Goal: Task Accomplishment & Management: Manage account settings

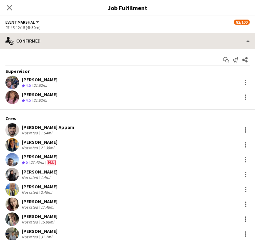
scroll to position [1108, 0]
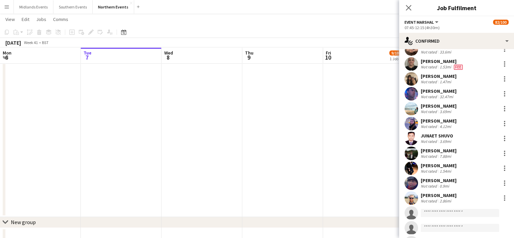
click at [230, 186] on app-date-cell at bounding box center [202, 64] width 81 height 305
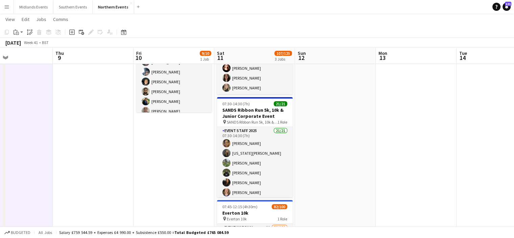
scroll to position [0, 193]
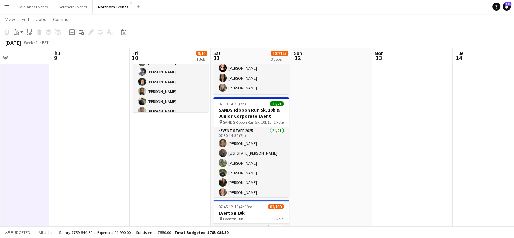
drag, startPoint x: 476, startPoint y: 127, endPoint x: 283, endPoint y: 132, distance: 193.5
click at [254, 132] on app-calendar-viewport "Mon 6 Tue 7 Wed 8 Thu 9 Fri 10 9/10 1 Job Sat 11 107/125 3 Jobs Sun 12 Mon 13 T…" at bounding box center [257, 168] width 514 height 416
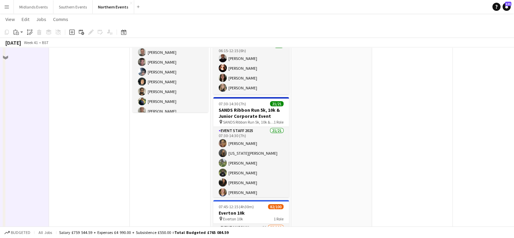
scroll to position [0, 0]
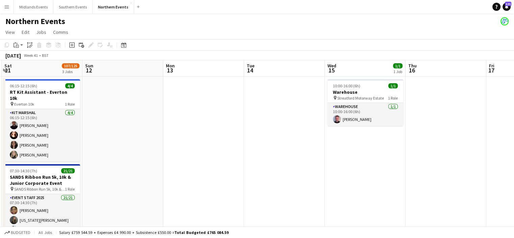
drag, startPoint x: 462, startPoint y: 109, endPoint x: 251, endPoint y: 101, distance: 211.5
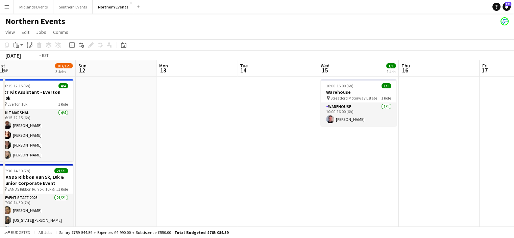
drag, startPoint x: 490, startPoint y: 121, endPoint x: 321, endPoint y: 134, distance: 170.2
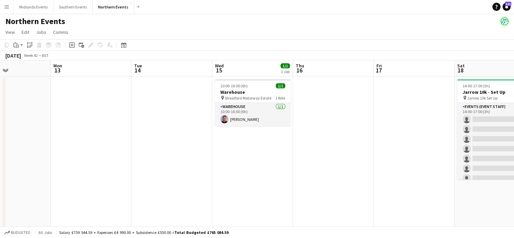
drag, startPoint x: 345, startPoint y: 204, endPoint x: 287, endPoint y: 200, distance: 57.7
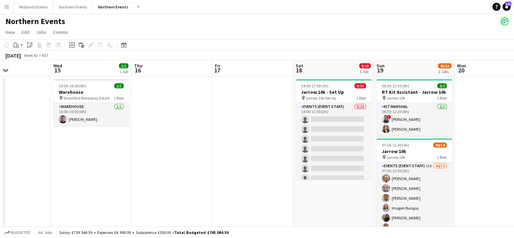
scroll to position [0, 193]
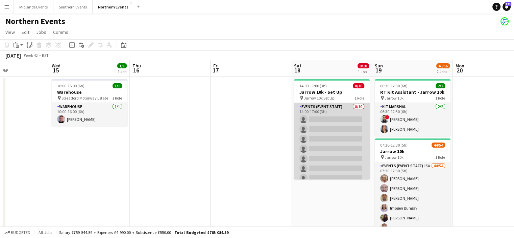
click at [254, 166] on app-card-role "Events (Event Staff) 0/10 14:00-17:00 (3h) single-neutral-actions single-neutra…" at bounding box center [332, 158] width 76 height 111
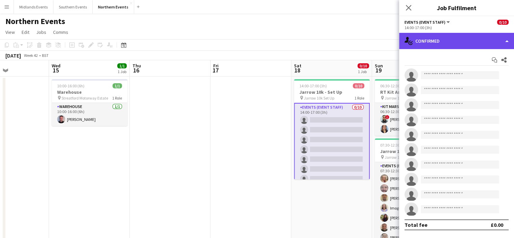
click at [254, 38] on div "single-neutral-actions-check-2 Confirmed" at bounding box center [456, 41] width 115 height 16
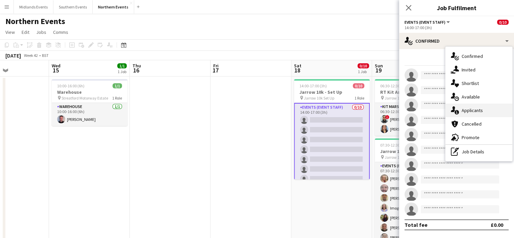
click at [254, 107] on span "Applicants" at bounding box center [472, 110] width 21 height 6
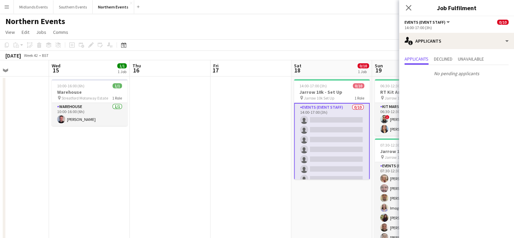
click at [254, 201] on app-date-cell "14:00-17:00 (3h) 0/10 Jarrow 10k - Set Up pin Jarrow 10k Set Up 1 Role Events (…" at bounding box center [331, 228] width 81 height 305
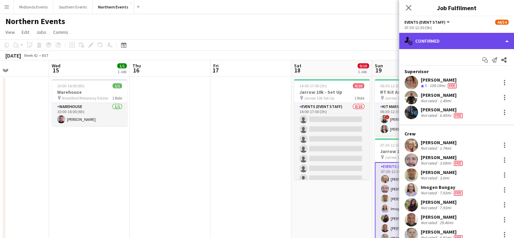
click at [254, 42] on div "single-neutral-actions-check-2 Confirmed" at bounding box center [456, 41] width 115 height 16
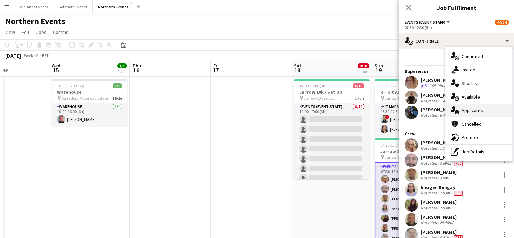
click at [254, 109] on span "Applicants" at bounding box center [472, 110] width 21 height 6
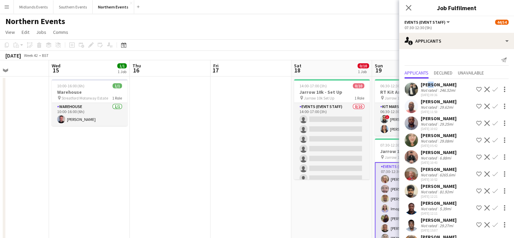
drag, startPoint x: 426, startPoint y: 83, endPoint x: 430, endPoint y: 86, distance: 4.7
click at [254, 86] on div "[PERSON_NAME]" at bounding box center [439, 84] width 36 height 6
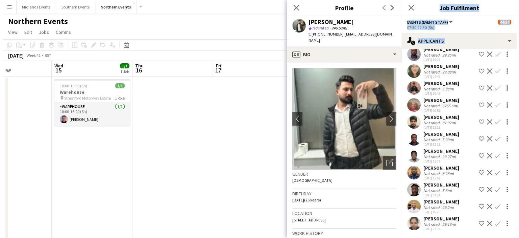
scroll to position [81, 0]
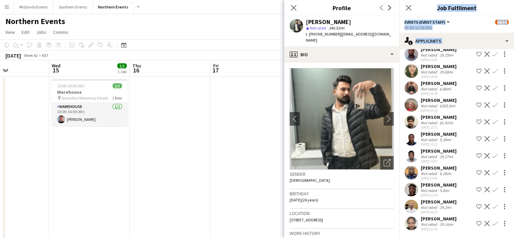
drag, startPoint x: 421, startPoint y: 85, endPoint x: 453, endPoint y: 216, distance: 135.0
click at [254, 216] on div "[PERSON_NAME] Not rated 246.52mi [DATE] 09:36 Shortlist crew Decline Confirm [P…" at bounding box center [456, 121] width 115 height 223
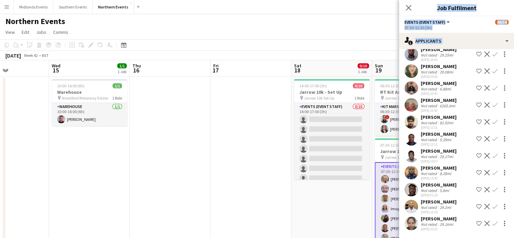
copy div "[PERSON_NAME] Not rated 246.52mi [DATE] 09:36 Shortlist crew Decline Confirm [P…"
click at [254, 6] on icon at bounding box center [408, 7] width 6 height 6
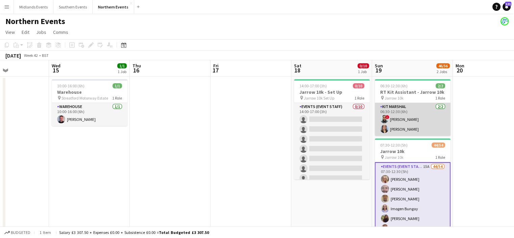
click at [254, 118] on app-card-role "Kit Marshal [DATE] 06:30-12:30 (6h) ! [PERSON_NAME] [PERSON_NAME]" at bounding box center [413, 119] width 76 height 33
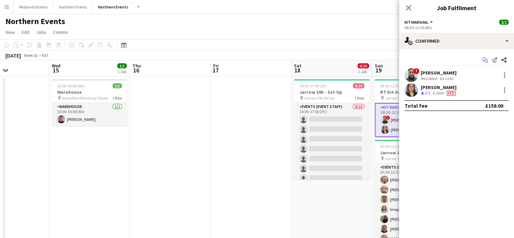
click at [254, 60] on icon "Start chat" at bounding box center [485, 59] width 5 height 5
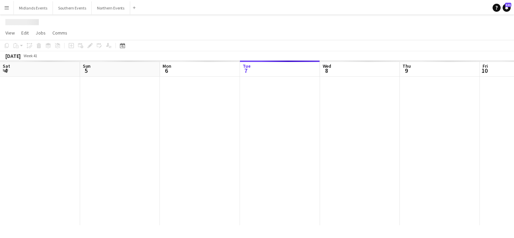
scroll to position [0, 162]
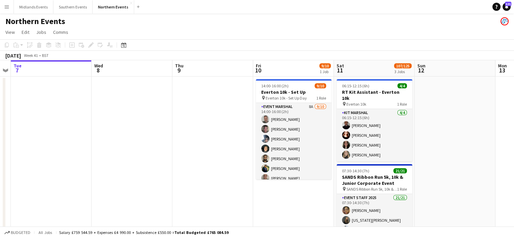
drag, startPoint x: 356, startPoint y: 189, endPoint x: 239, endPoint y: 192, distance: 116.7
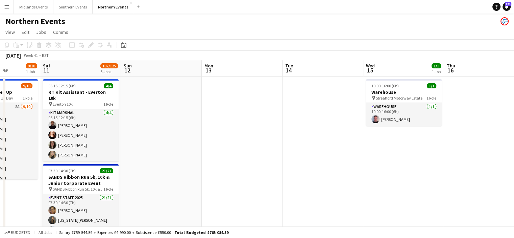
drag, startPoint x: 418, startPoint y: 184, endPoint x: 342, endPoint y: 182, distance: 76.4
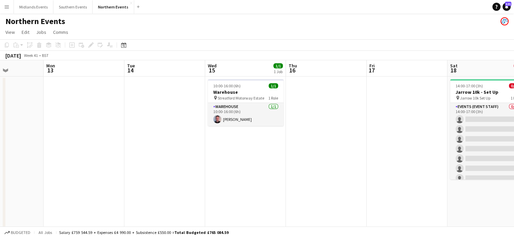
drag, startPoint x: 408, startPoint y: 190, endPoint x: 251, endPoint y: 173, distance: 158.2
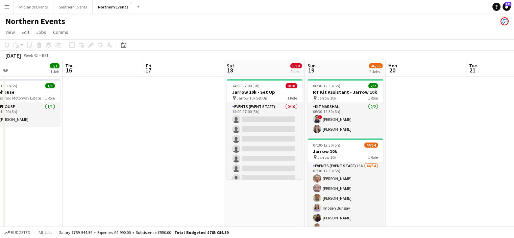
drag, startPoint x: 286, startPoint y: 167, endPoint x: 110, endPoint y: 136, distance: 178.9
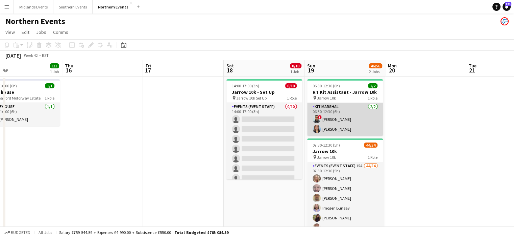
click at [254, 134] on app-card-role "Kit Marshal [DATE] 06:30-12:30 (6h) ! [PERSON_NAME] [PERSON_NAME]" at bounding box center [345, 119] width 76 height 33
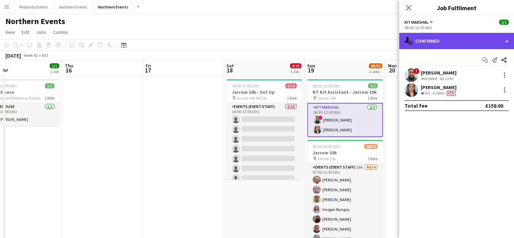
click at [254, 37] on div "single-neutral-actions-check-2 Confirmed" at bounding box center [456, 41] width 115 height 16
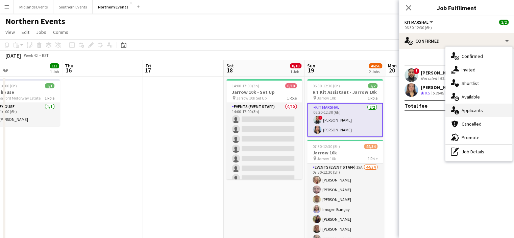
click at [254, 111] on span "Applicants" at bounding box center [472, 110] width 21 height 6
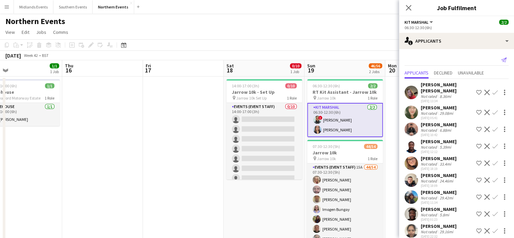
click at [254, 59] on icon "Send notification" at bounding box center [503, 59] width 5 height 5
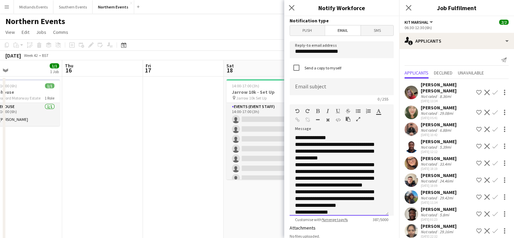
drag, startPoint x: 390, startPoint y: 162, endPoint x: 388, endPoint y: 197, distance: 35.2
click at [254, 197] on form "**********" at bounding box center [341, 204] width 115 height 376
click at [254, 158] on div "**********" at bounding box center [339, 174] width 99 height 81
click at [254, 156] on form "**********" at bounding box center [341, 204] width 115 height 376
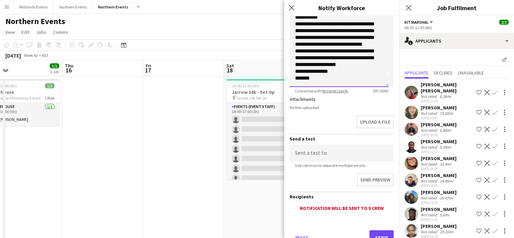
scroll to position [133, 0]
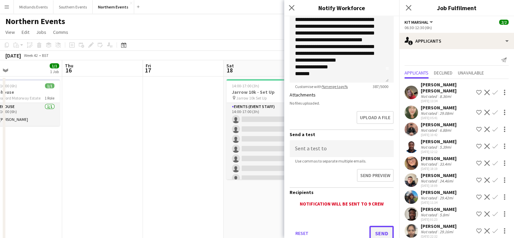
click at [254, 229] on button "Send" at bounding box center [382, 233] width 24 height 15
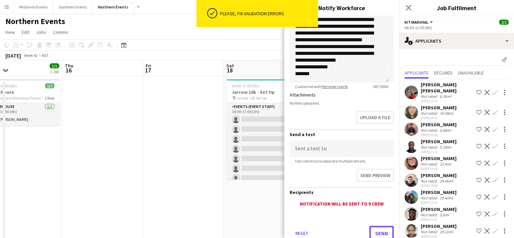
scroll to position [0, 0]
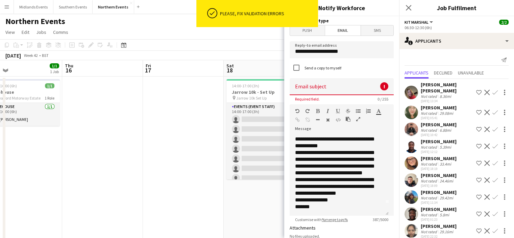
click at [254, 34] on span "Push" at bounding box center [307, 30] width 35 height 10
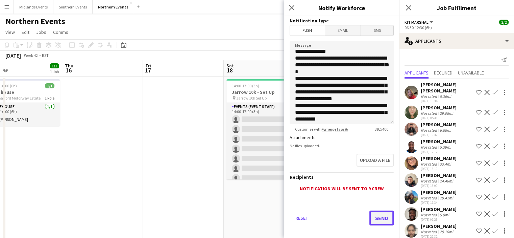
click at [254, 216] on button "Send" at bounding box center [382, 217] width 24 height 15
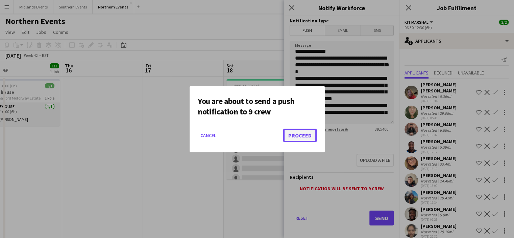
click at [254, 137] on button "Proceed" at bounding box center [299, 136] width 33 height 14
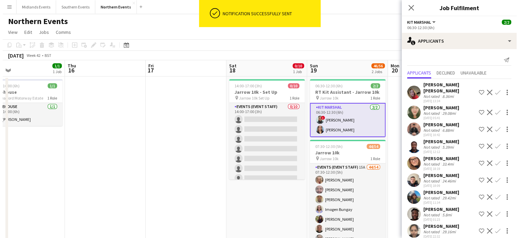
scroll to position [7, 0]
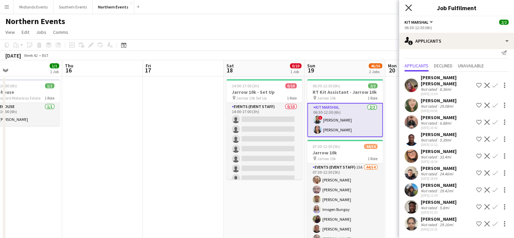
click at [254, 8] on icon "Close pop-in" at bounding box center [408, 7] width 6 height 6
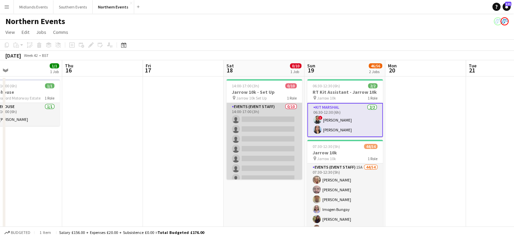
click at [254, 133] on app-card-role "Events (Event Staff) 0/10 14:00-17:00 (3h) single-neutral-actions single-neutra…" at bounding box center [265, 158] width 76 height 111
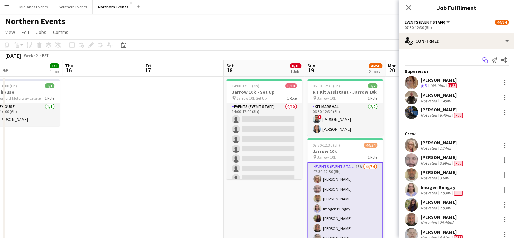
click at [254, 59] on icon "Start chat" at bounding box center [485, 59] width 5 height 5
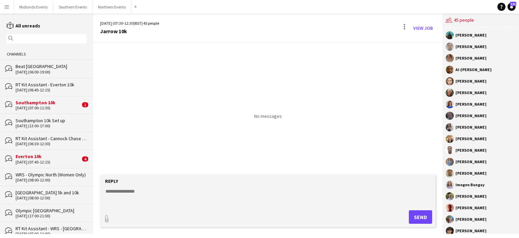
click at [37, 125] on div "[DATE] (13:00-17:00)" at bounding box center [51, 125] width 71 height 5
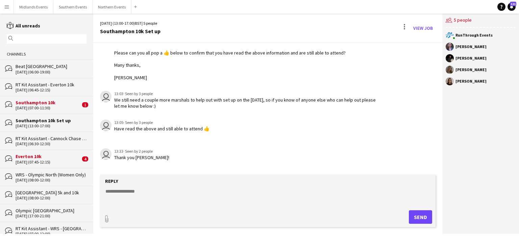
scroll to position [184, 0]
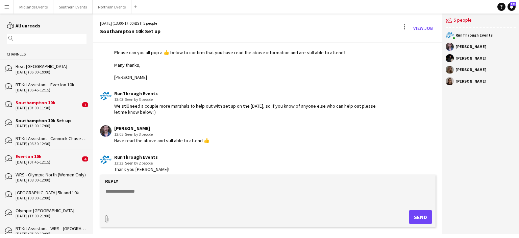
click at [35, 163] on div "[DATE] (07:45-12:15)" at bounding box center [48, 162] width 65 height 5
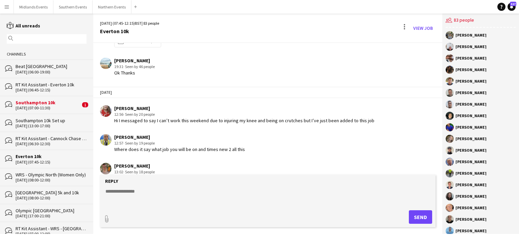
scroll to position [982, 0]
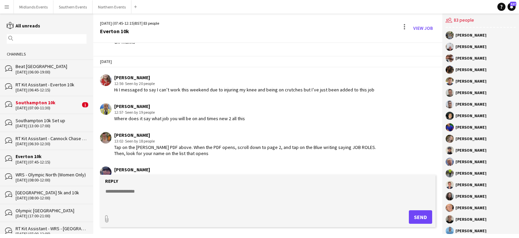
click at [132, 191] on textarea at bounding box center [269, 197] width 329 height 18
type textarea "**********"
click at [254, 218] on button "Send" at bounding box center [420, 217] width 23 height 14
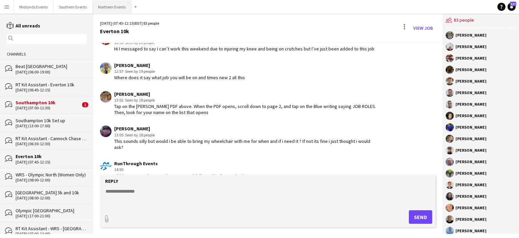
click at [106, 4] on button "Northern Events Close" at bounding box center [112, 6] width 39 height 13
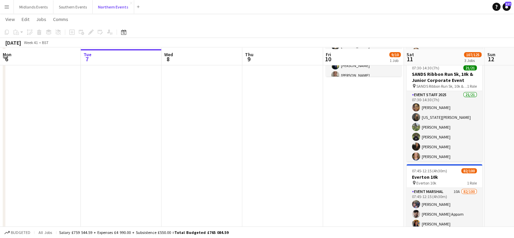
scroll to position [104, 0]
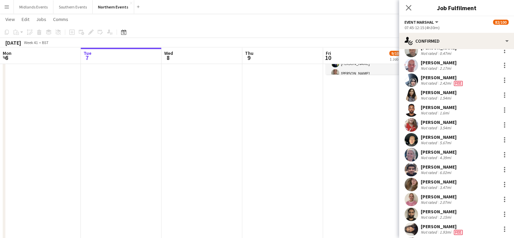
scroll to position [884, 0]
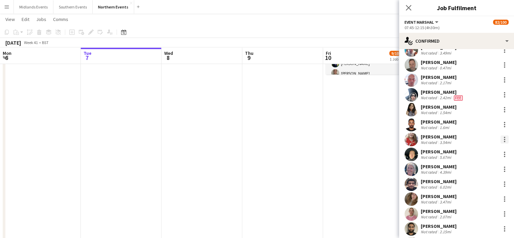
click at [254, 139] on div at bounding box center [505, 139] width 8 height 8
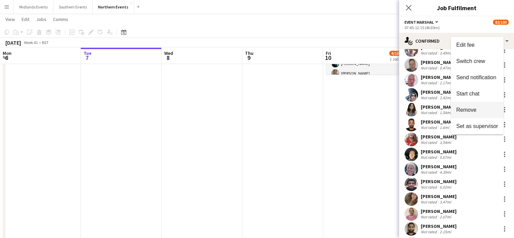
click at [254, 112] on span "Remove" at bounding box center [467, 110] width 20 height 6
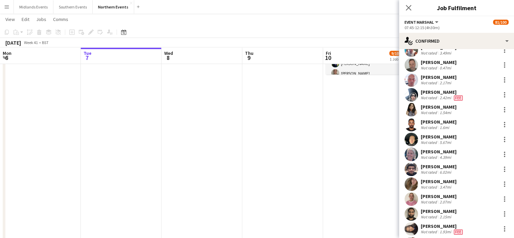
click at [254, 12] on app-icon "Close pop-in" at bounding box center [409, 8] width 8 height 8
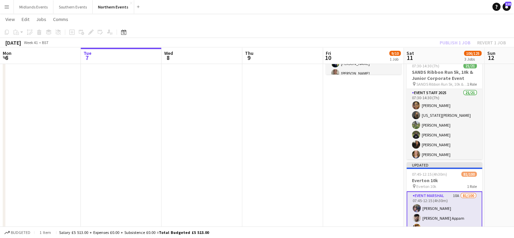
click at [254, 46] on div "Publish 1 job Revert 1 job" at bounding box center [473, 42] width 83 height 9
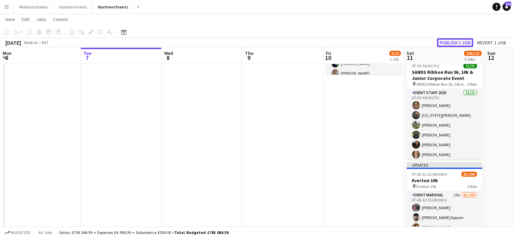
click at [254, 40] on button "Publish 1 job" at bounding box center [455, 42] width 36 height 9
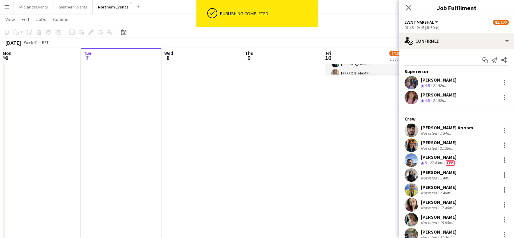
click at [254, 204] on body "ok-circled Publishing completed Menu Boards Boards Boards All jobs Status Workf…" at bounding box center [257, 123] width 514 height 454
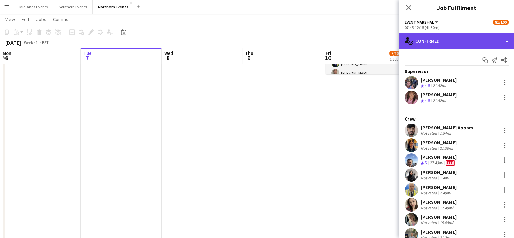
click at [254, 33] on div "single-neutral-actions-check-2 Confirmed" at bounding box center [456, 41] width 115 height 16
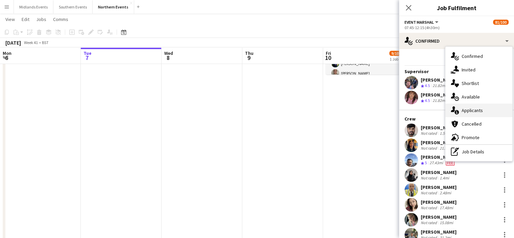
click at [254, 109] on div "single-neutral-actions-information Applicants" at bounding box center [479, 110] width 67 height 14
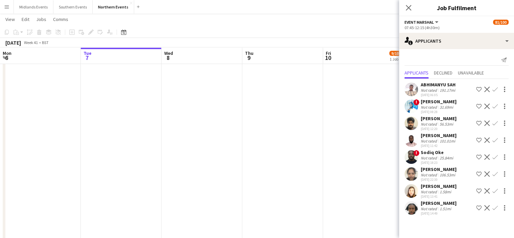
scroll to position [141, 0]
click at [254, 193] on button "Confirm" at bounding box center [495, 191] width 8 height 8
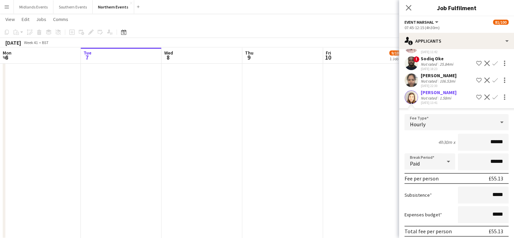
scroll to position [96, 0]
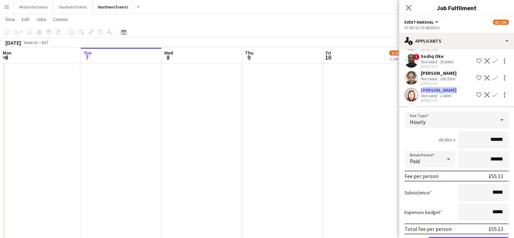
drag, startPoint x: 453, startPoint y: 94, endPoint x: 419, endPoint y: 94, distance: 33.8
click at [254, 94] on div "[PERSON_NAME] Not rated 1.58mi [DATE] 13:41 Shortlist crew Decline Confirm" at bounding box center [456, 95] width 115 height 16
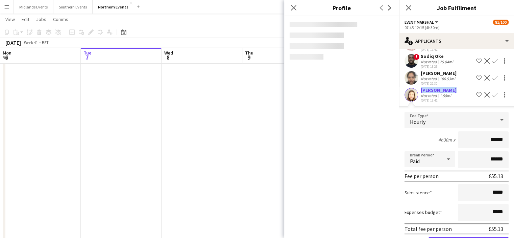
copy div "[PERSON_NAME]"
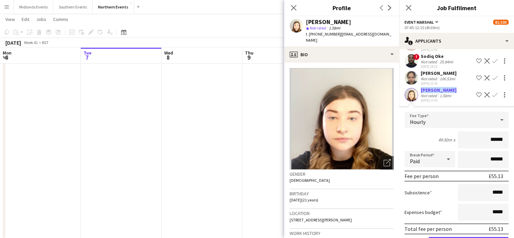
scroll to position [143, 0]
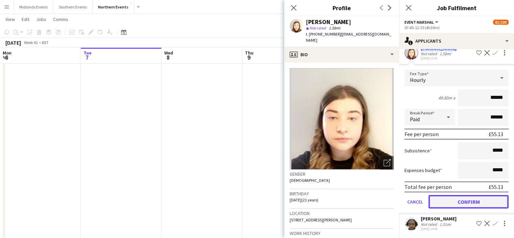
click at [254, 201] on button "Confirm" at bounding box center [469, 202] width 80 height 14
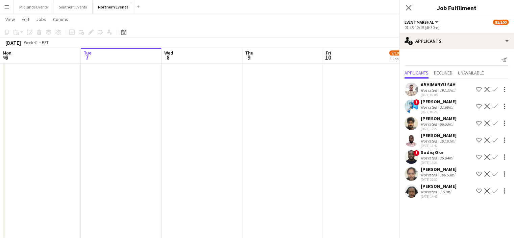
scroll to position [0, 0]
drag, startPoint x: 463, startPoint y: 192, endPoint x: 420, endPoint y: 193, distance: 43.0
click at [254, 193] on div "[PERSON_NAME] Not rated 1.51mi [DATE] 14:49 Shortlist crew Decline Confirm" at bounding box center [456, 191] width 115 height 16
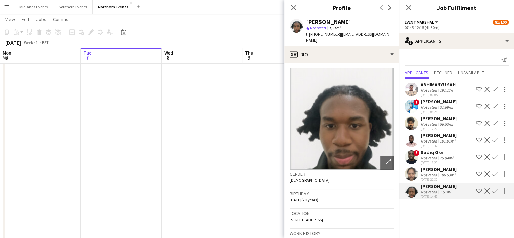
copy div "[PERSON_NAME]"
click at [254, 193] on app-icon "Confirm" at bounding box center [495, 190] width 5 height 5
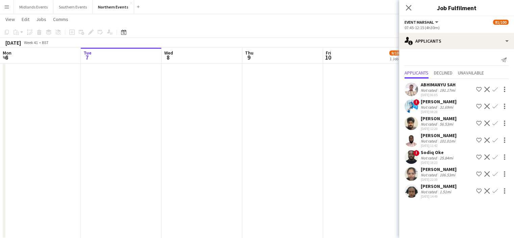
click at [254, 193] on app-icon "Confirm" at bounding box center [495, 190] width 5 height 5
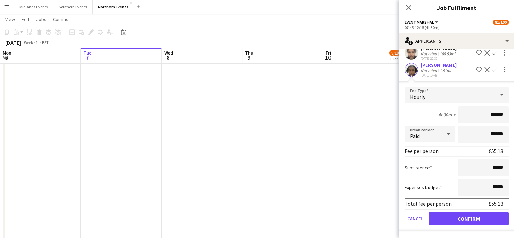
scroll to position [126, 0]
click at [254, 226] on form "Fee Type Hourly 4h30m x ****** Break Period Paid ****** Fee per person £55.13 S…" at bounding box center [456, 159] width 115 height 144
click at [254, 215] on button "Confirm" at bounding box center [469, 219] width 80 height 14
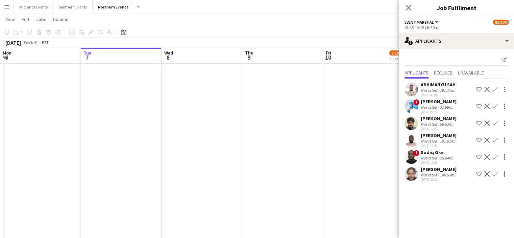
scroll to position [0, 0]
click at [254, 7] on icon "Close pop-in" at bounding box center [408, 7] width 6 height 6
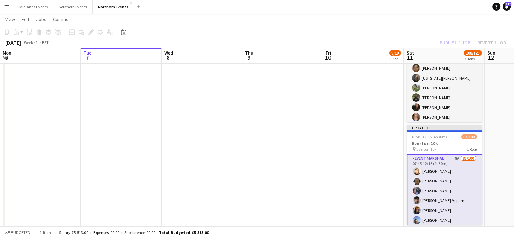
click at [6, 7] on app-icon "Menu" at bounding box center [6, 6] width 5 height 5
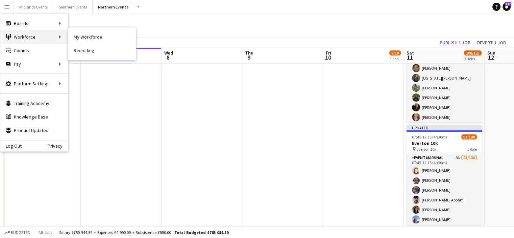
click at [35, 37] on div "Workforce Workforce" at bounding box center [34, 37] width 68 height 14
click at [81, 39] on link "My Workforce" at bounding box center [102, 37] width 68 height 14
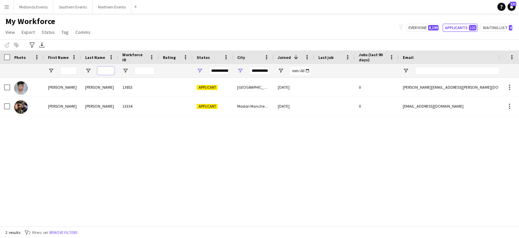
click at [100, 74] on input "Last Name Filter Input" at bounding box center [105, 71] width 17 height 8
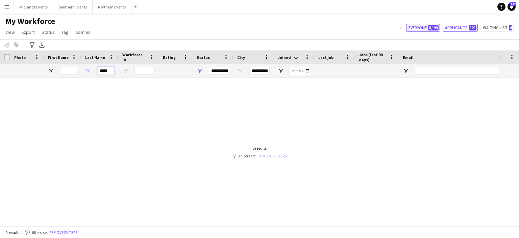
type input "*****"
click at [254, 29] on button "Everyone 8,199" at bounding box center [423, 28] width 34 height 8
type input "**********"
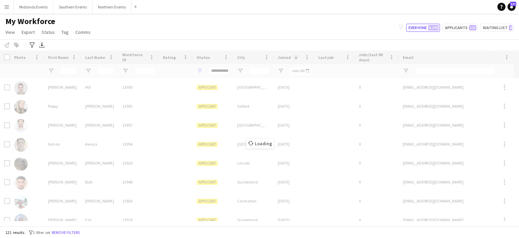
click at [64, 71] on div "Loading" at bounding box center [259, 138] width 519 height 176
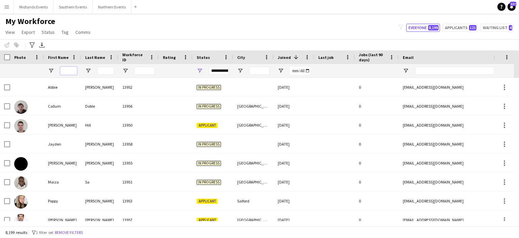
click at [62, 73] on input "First Name Filter Input" at bounding box center [68, 71] width 17 height 8
type input "****"
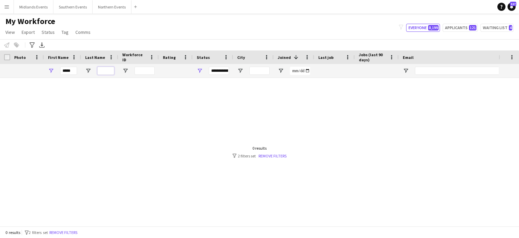
click at [104, 68] on input "Last Name Filter Input" at bounding box center [105, 71] width 17 height 8
type input "*"
click at [75, 75] on div "****" at bounding box center [68, 71] width 17 height 14
click at [75, 72] on input "****" at bounding box center [68, 71] width 17 height 8
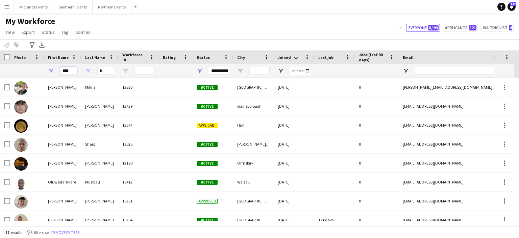
type input "****"
click at [106, 68] on input "*" at bounding box center [105, 71] width 17 height 8
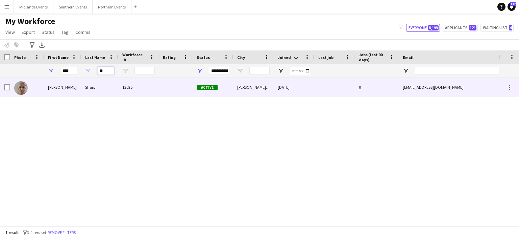
type input "**"
click at [50, 89] on div "[PERSON_NAME]" at bounding box center [62, 87] width 37 height 19
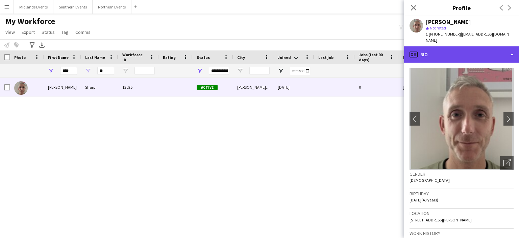
click at [254, 46] on div "profile Bio" at bounding box center [461, 54] width 115 height 16
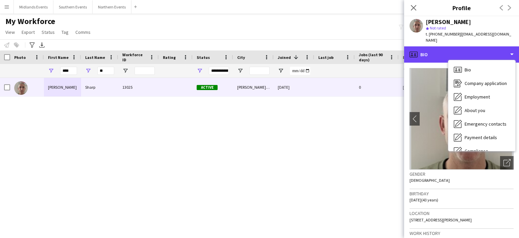
scroll to position [64, 0]
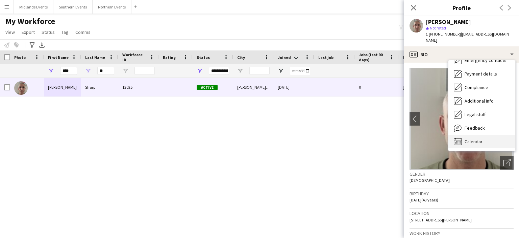
click at [254, 138] on span "Calendar" at bounding box center [474, 141] width 18 height 6
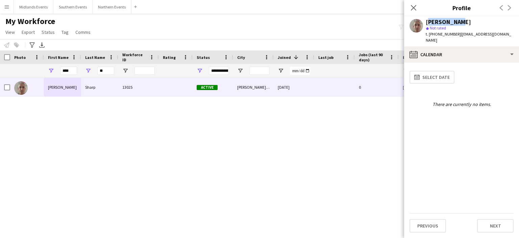
drag, startPoint x: 460, startPoint y: 22, endPoint x: 426, endPoint y: 25, distance: 34.2
click at [254, 25] on div "[PERSON_NAME] star Not rated t. [PHONE_NUMBER] | [EMAIL_ADDRESS][DOMAIN_NAME]" at bounding box center [461, 31] width 115 height 30
copy div "[PERSON_NAME]"
click at [254, 6] on icon "Close pop-in" at bounding box center [414, 7] width 6 height 6
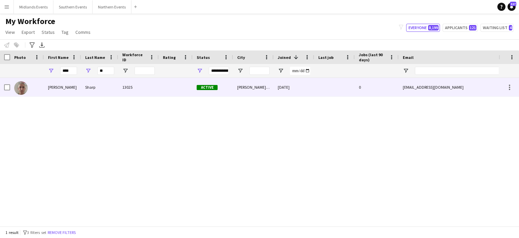
click at [52, 84] on div "[PERSON_NAME]" at bounding box center [62, 87] width 37 height 19
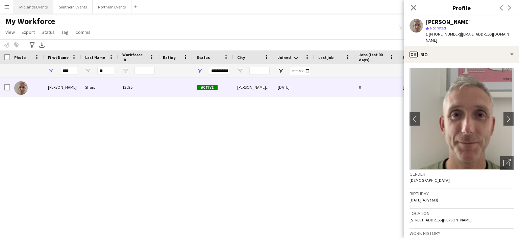
click at [38, 7] on button "Midlands Events Close" at bounding box center [34, 6] width 40 height 13
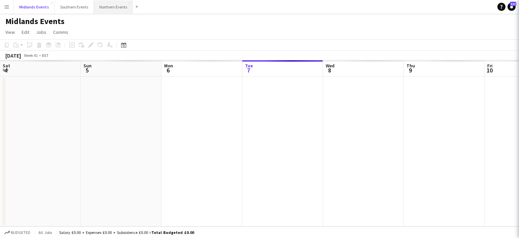
scroll to position [0, 162]
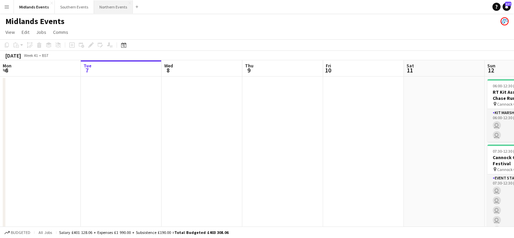
click at [113, 4] on button "Northern Events Close" at bounding box center [113, 6] width 39 height 13
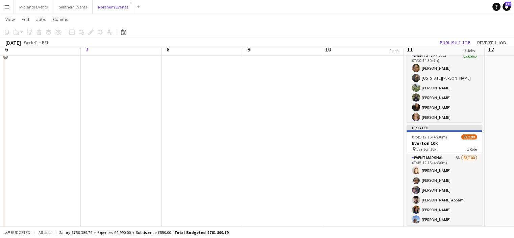
scroll to position [133, 0]
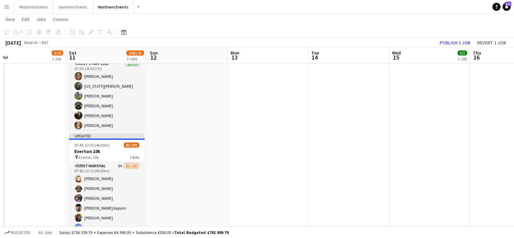
drag, startPoint x: 330, startPoint y: 108, endPoint x: 36, endPoint y: 100, distance: 294.7
click at [36, 100] on app-calendar-viewport "Wed 8 Thu 9 Fri 10 9/10 1 Job Sat 11 108/125 3 Jobs Sun 12 Mon 13 Tue 14 Wed 15…" at bounding box center [257, 101] width 514 height 416
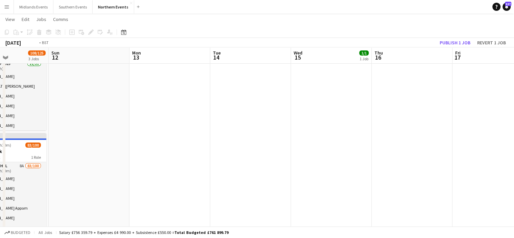
drag, startPoint x: 264, startPoint y: 134, endPoint x: 88, endPoint y: 113, distance: 177.5
click at [88, 113] on app-calendar-viewport "Wed 8 Thu 9 Fri 10 9/10 1 Job Sat 11 108/125 3 Jobs Sun 12 Mon 13 Tue 14 Wed 15…" at bounding box center [257, 101] width 514 height 416
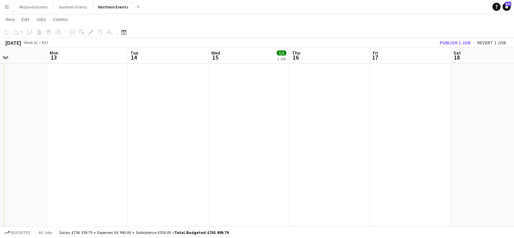
drag, startPoint x: 254, startPoint y: 160, endPoint x: 221, endPoint y: 154, distance: 33.6
click at [221, 154] on app-calendar-viewport "Fri 10 9/10 1 Job Sat 11 108/125 3 Jobs Sun 12 Mon 13 Tue 14 Wed 15 1/1 1 Job T…" at bounding box center [257, 101] width 514 height 416
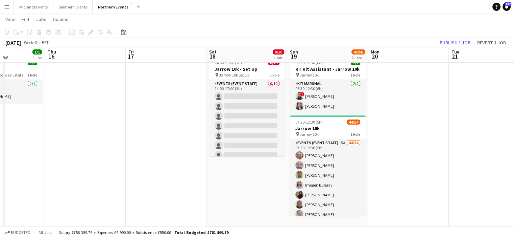
scroll to position [21, 0]
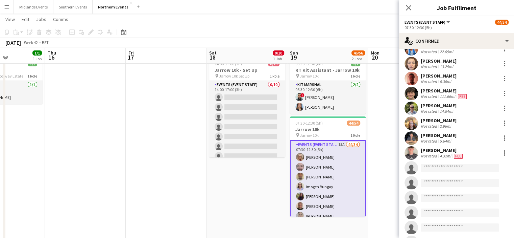
scroll to position [628, 0]
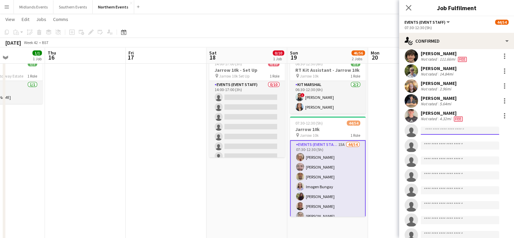
click at [254, 127] on input at bounding box center [460, 130] width 78 height 8
paste input "**********"
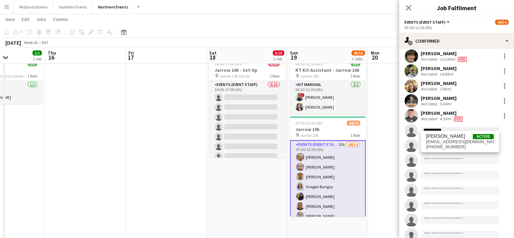
type input "**********"
click at [254, 133] on div "[PERSON_NAME] Active [EMAIL_ADDRESS][DOMAIN_NAME] [PHONE_NUMBER]" at bounding box center [460, 142] width 78 height 22
click at [254, 140] on span "[EMAIL_ADDRESS][DOMAIN_NAME]" at bounding box center [460, 141] width 68 height 5
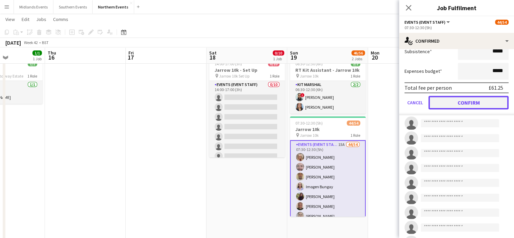
click at [254, 100] on button "Confirm" at bounding box center [469, 103] width 80 height 14
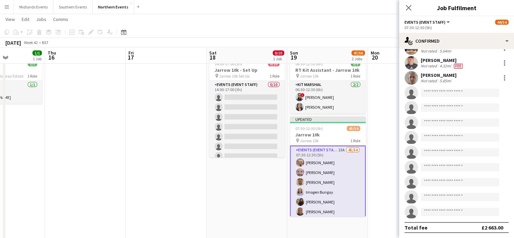
scroll to position [677, 0]
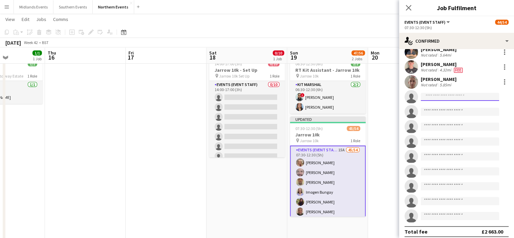
click at [254, 93] on input at bounding box center [460, 97] width 78 height 8
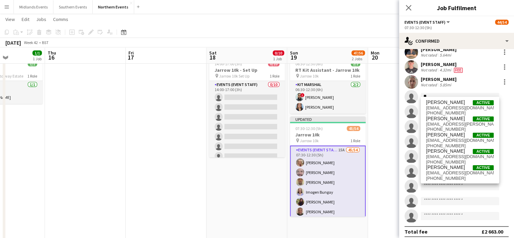
type input "*"
click at [254, 7] on icon at bounding box center [408, 7] width 6 height 6
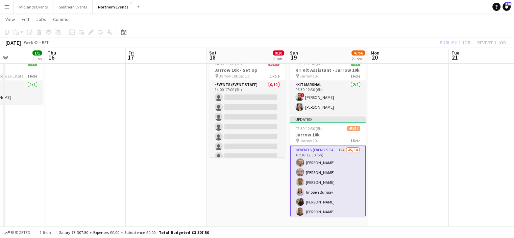
drag, startPoint x: 447, startPoint y: 51, endPoint x: 446, endPoint y: 44, distance: 7.5
drag, startPoint x: 446, startPoint y: 44, endPoint x: 434, endPoint y: 36, distance: 14.4
click at [254, 36] on app-toolbar "Copy Paste Paste Ctrl+V Paste with crew Ctrl+Shift+V Paste linked Job [GEOGRAPH…" at bounding box center [257, 31] width 514 height 11
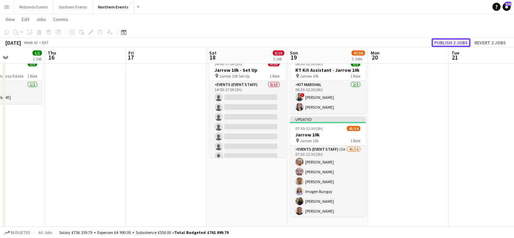
click at [254, 46] on button "Publish 2 jobs" at bounding box center [451, 42] width 39 height 9
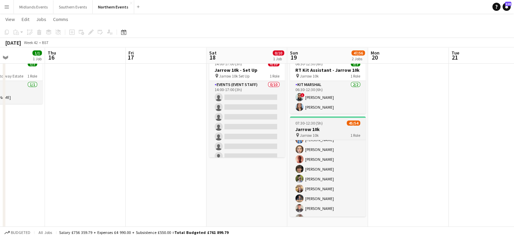
scroll to position [384, 0]
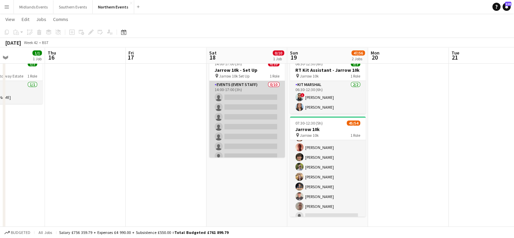
click at [254, 119] on app-card-role "Events (Event Staff) 0/10 14:00-17:00 (3h) single-neutral-actions single-neutra…" at bounding box center [247, 136] width 76 height 111
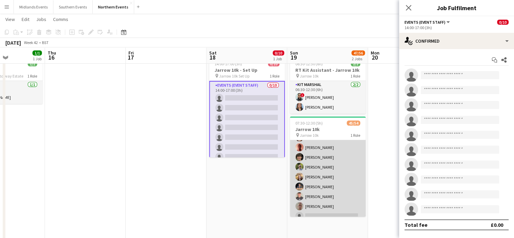
click at [254, 169] on app-card-role "Events (Event Staff) 15A 45/54 07:30-12:30 (5h) [PERSON_NAME] [PERSON_NAME] [PE…" at bounding box center [328, 28] width 76 height 545
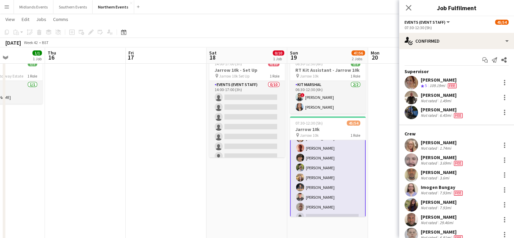
scroll to position [384, 0]
click at [254, 58] on icon "Start chat" at bounding box center [485, 59] width 5 height 5
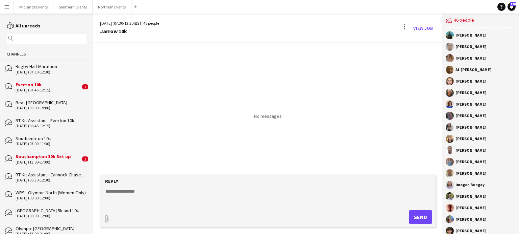
click at [151, 205] on textarea at bounding box center [269, 197] width 329 height 18
paste textarea "**********"
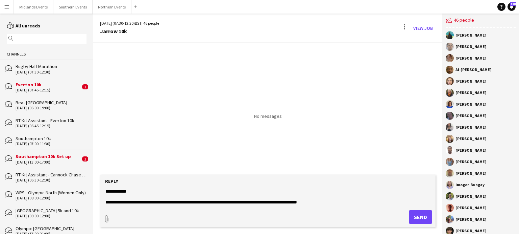
scroll to position [299, 0]
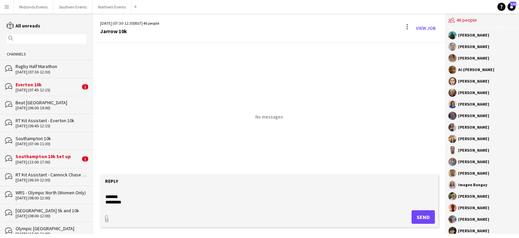
click at [135, 192] on textarea at bounding box center [269, 197] width 329 height 18
click at [106, 192] on textarea at bounding box center [269, 197] width 329 height 18
click at [173, 192] on textarea at bounding box center [269, 197] width 329 height 18
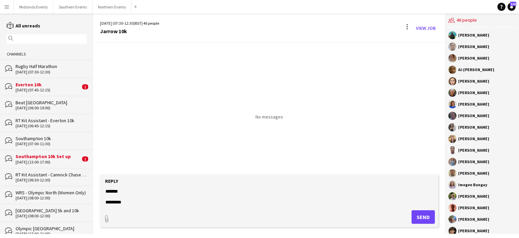
type textarea "**********"
click at [254, 213] on button "Send" at bounding box center [423, 217] width 23 height 14
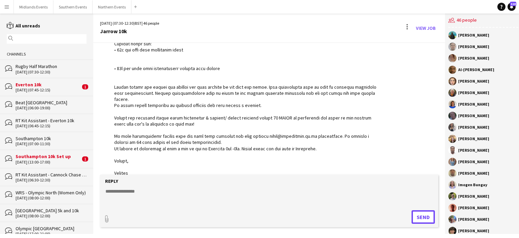
scroll to position [288, 0]
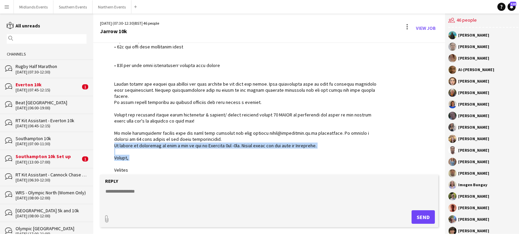
drag, startPoint x: 326, startPoint y: 135, endPoint x: 247, endPoint y: 149, distance: 80.3
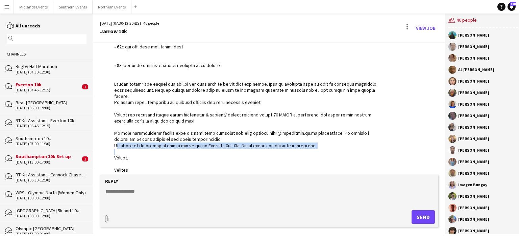
drag, startPoint x: 112, startPoint y: 138, endPoint x: 303, endPoint y: 147, distance: 190.9
copy div "f anyone is available we have a set up day [DATE] 2pm -5pm. Please apply for th…"
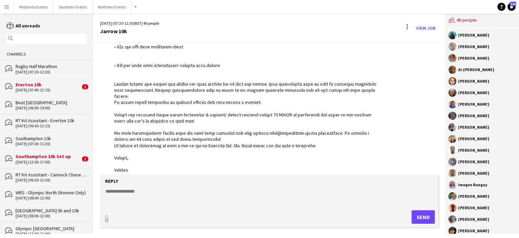
click at [194, 193] on textarea at bounding box center [269, 197] width 329 height 18
type textarea "*"
paste textarea "**********"
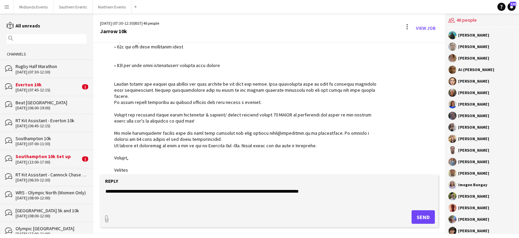
type textarea "**********"
click at [254, 219] on button "Send" at bounding box center [423, 217] width 23 height 14
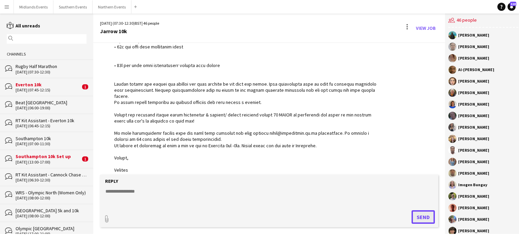
scroll to position [317, 0]
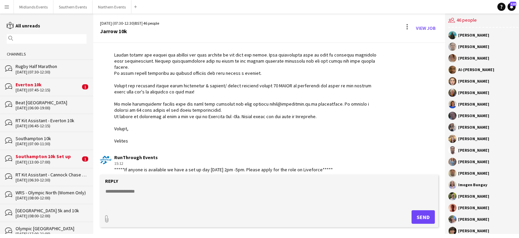
drag, startPoint x: 258, startPoint y: 72, endPoint x: 204, endPoint y: 23, distance: 73.0
click at [204, 23] on div "[DATE] (07:30-12:30) BST | 46 people Jarrow 10k View Job [DATE] RunThrough Even…" at bounding box center [269, 124] width 352 height 220
click at [36, 8] on button "Midlands Events Close" at bounding box center [34, 6] width 40 height 13
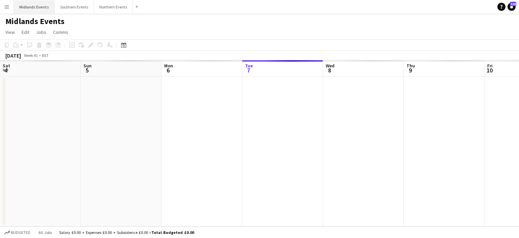
scroll to position [0, 162]
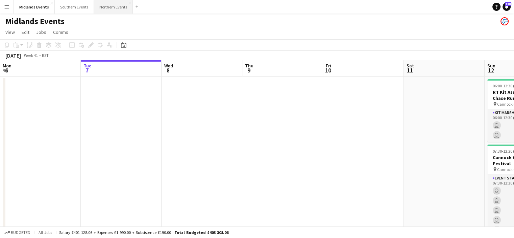
click at [112, 7] on button "Northern Events Close" at bounding box center [113, 6] width 39 height 13
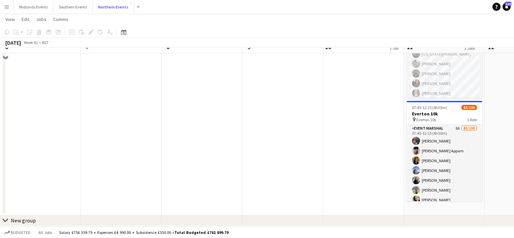
scroll to position [172, 0]
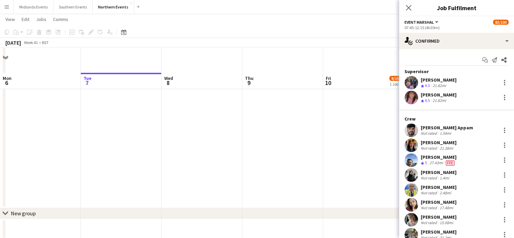
scroll to position [201, 0]
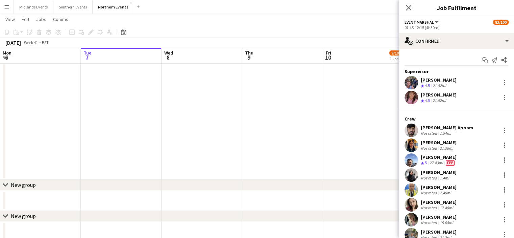
click at [254, 141] on app-date-cell "14:00-16:00 (2h) 9/10 Everton 10k - Set Up pin Everton 10k - Set Up Day 1 Role …" at bounding box center [363, 27] width 81 height 305
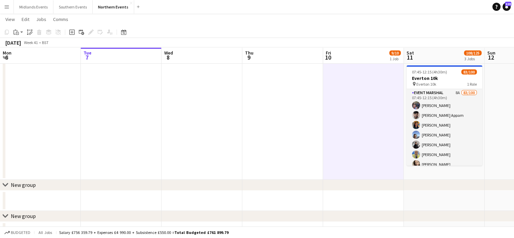
drag, startPoint x: 466, startPoint y: 85, endPoint x: 251, endPoint y: 96, distance: 214.7
click at [251, 96] on app-calendar-viewport "Sat 4 25/27 2 Jobs Sun 5 36/41 2 Jobs Mon 6 Tue 7 Wed 8 Thu 9 Fri 10 9/10 1 Job…" at bounding box center [257, 34] width 514 height 416
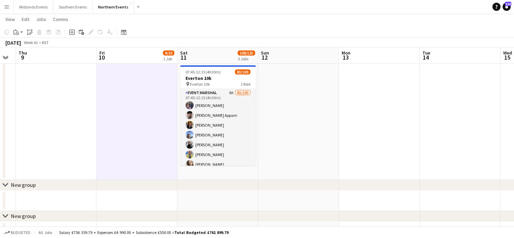
drag, startPoint x: 381, startPoint y: 131, endPoint x: 407, endPoint y: 137, distance: 27.6
click at [193, 142] on app-calendar-viewport "Mon 6 Tue 7 Wed 8 Thu 9 Fri 10 9/10 1 Job Sat 11 108/125 3 Jobs Sun 12 Mon 13 T…" at bounding box center [257, 34] width 514 height 416
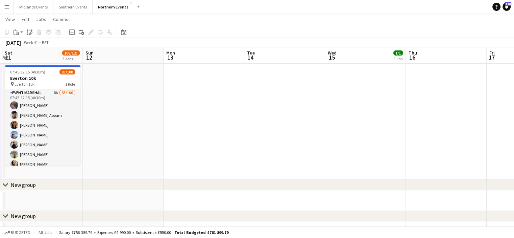
drag, startPoint x: 297, startPoint y: 134, endPoint x: 271, endPoint y: 134, distance: 26.0
click at [254, 134] on app-calendar-viewport "Wed 8 Thu 9 Fri 10 9/10 1 Job Sat 11 108/125 3 Jobs Sun 12 Mon 13 Tue 14 Wed 15…" at bounding box center [257, 34] width 514 height 416
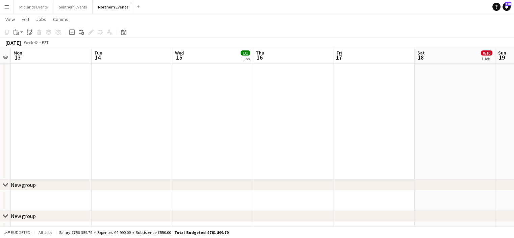
drag, startPoint x: 437, startPoint y: 137, endPoint x: 331, endPoint y: 137, distance: 105.5
click at [254, 137] on app-calendar-viewport "Fri 10 9/10 1 Job Sat 11 108/125 3 Jobs Sun 12 Mon 13 Tue 14 Wed 15 1/1 1 Job T…" at bounding box center [257, 34] width 514 height 416
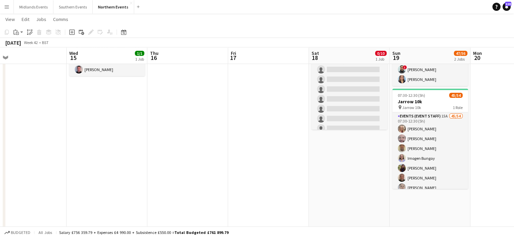
scroll to position [47, 0]
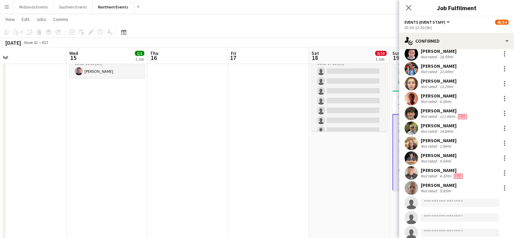
scroll to position [575, 0]
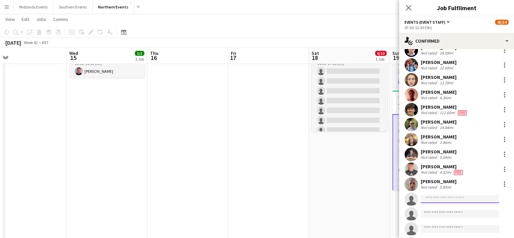
click at [254, 196] on input at bounding box center [460, 199] width 78 height 8
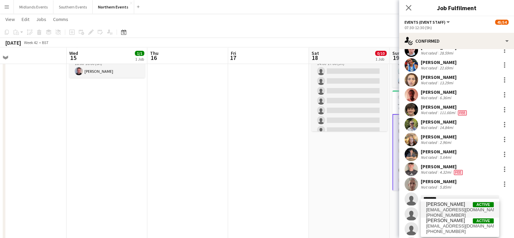
type input "********"
click at [254, 207] on span "[EMAIL_ADDRESS][DOMAIN_NAME]" at bounding box center [460, 209] width 68 height 5
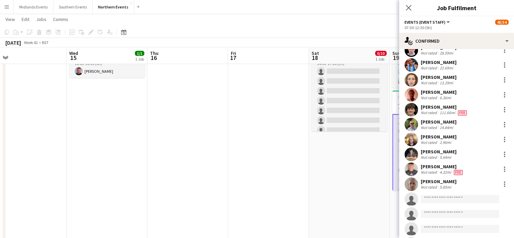
scroll to position [582, 0]
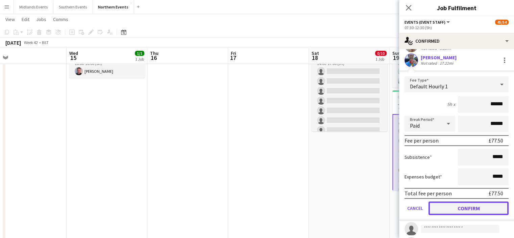
click at [254, 207] on button "Confirm" at bounding box center [469, 208] width 80 height 14
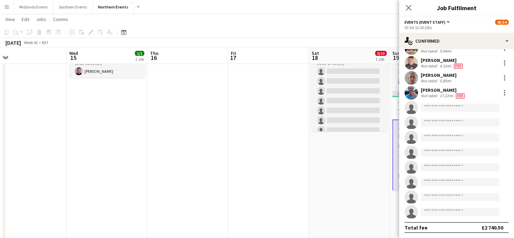
scroll to position [677, 0]
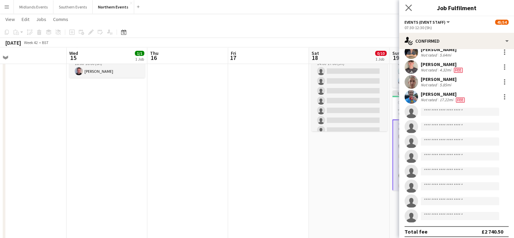
click at [254, 5] on app-icon "Close pop-in" at bounding box center [409, 8] width 10 height 10
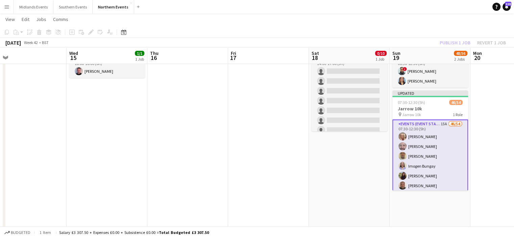
click at [254, 42] on div "Publish 1 job Revert 1 job" at bounding box center [473, 42] width 83 height 9
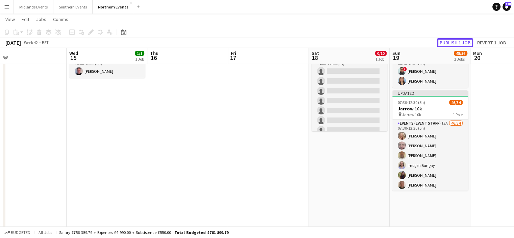
click at [254, 42] on button "Publish 1 job" at bounding box center [455, 42] width 36 height 9
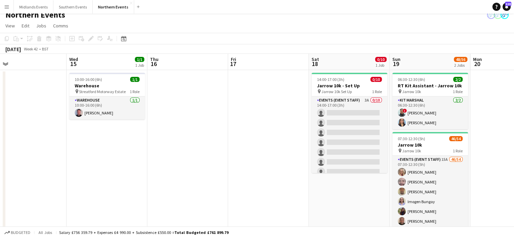
scroll to position [5, 0]
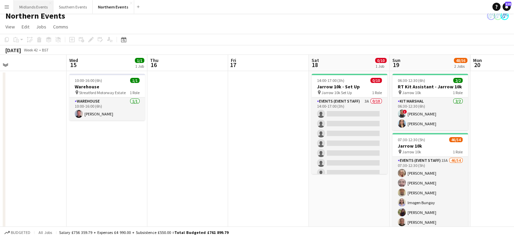
click at [43, 8] on button "Midlands Events Close" at bounding box center [34, 6] width 40 height 13
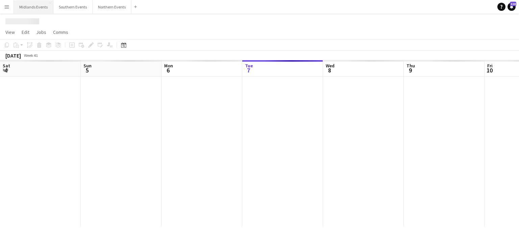
scroll to position [0, 162]
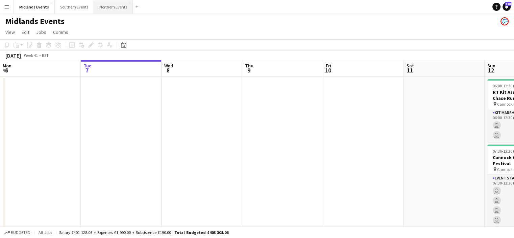
click at [114, 7] on button "Northern Events Close" at bounding box center [113, 6] width 39 height 13
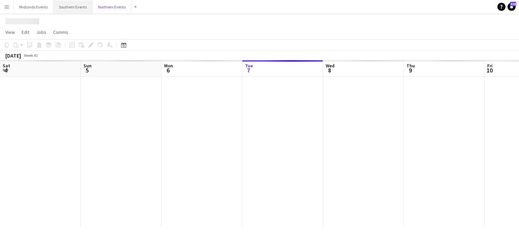
scroll to position [0, 162]
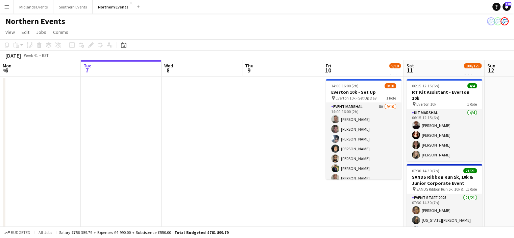
click at [6, 6] on app-icon "Menu" at bounding box center [6, 6] width 5 height 5
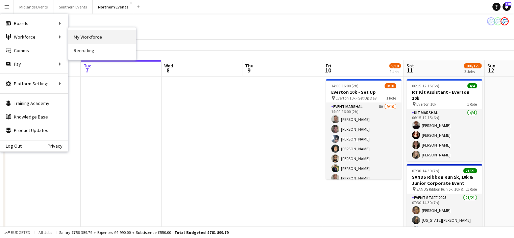
click at [80, 39] on link "My Workforce" at bounding box center [102, 37] width 68 height 14
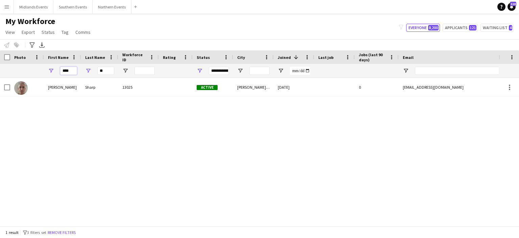
click at [74, 70] on input "****" at bounding box center [68, 71] width 17 height 8
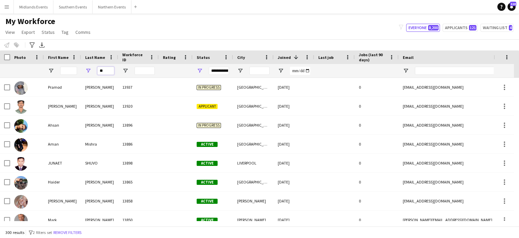
click at [107, 67] on input "**" at bounding box center [105, 71] width 17 height 8
paste input "***"
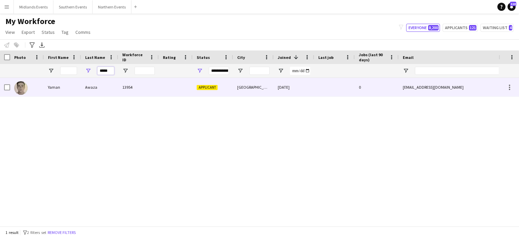
type input "*****"
click at [54, 85] on div "Yaman" at bounding box center [62, 87] width 37 height 19
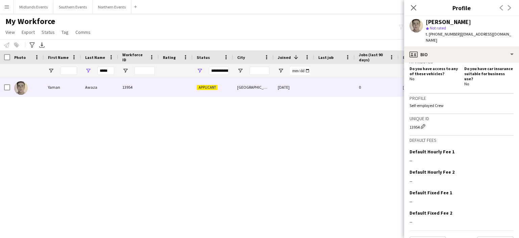
scroll to position [234, 0]
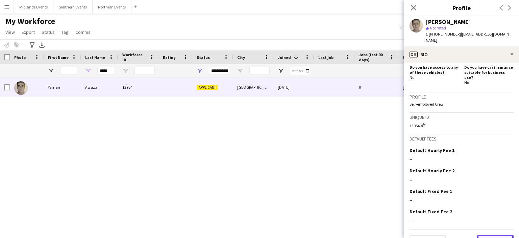
click at [254, 235] on button "Next" at bounding box center [495, 242] width 37 height 14
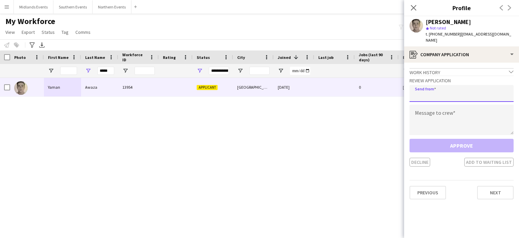
click at [254, 93] on input "email" at bounding box center [462, 93] width 104 height 17
type input "**********"
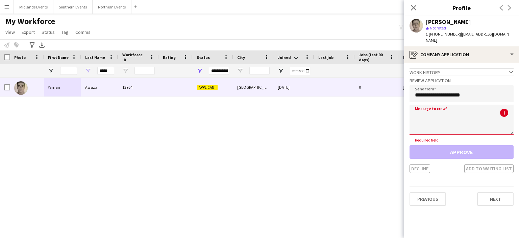
click at [254, 128] on textarea at bounding box center [462, 119] width 104 height 30
paste textarea "**********"
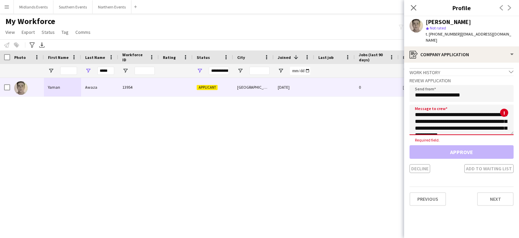
scroll to position [153, 0]
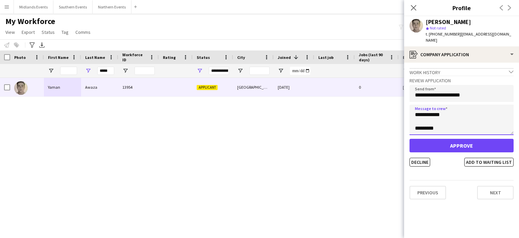
type textarea "**********"
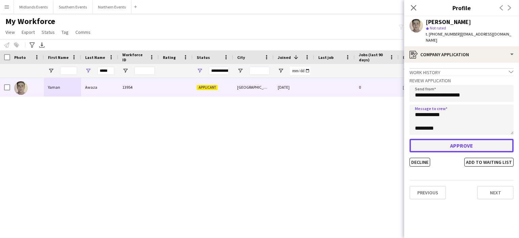
click at [254, 139] on button "Approve" at bounding box center [462, 146] width 104 height 14
